Goal: Check status: Check status

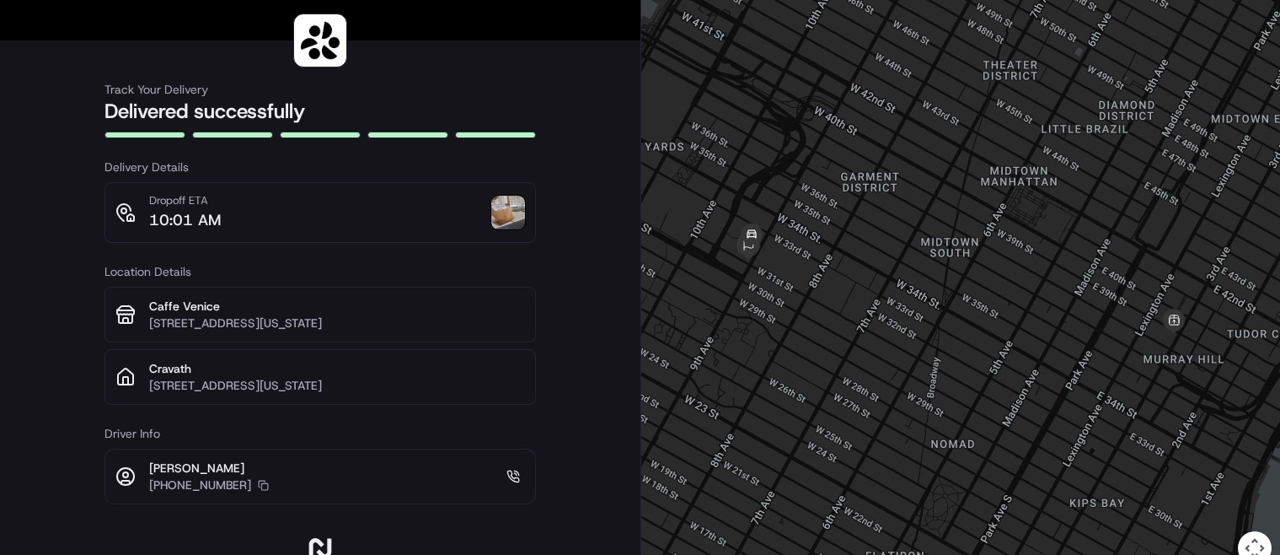
click at [507, 216] on img at bounding box center [508, 213] width 34 height 34
click at [505, 219] on img at bounding box center [508, 213] width 34 height 34
